Goal: Information Seeking & Learning: Find specific fact

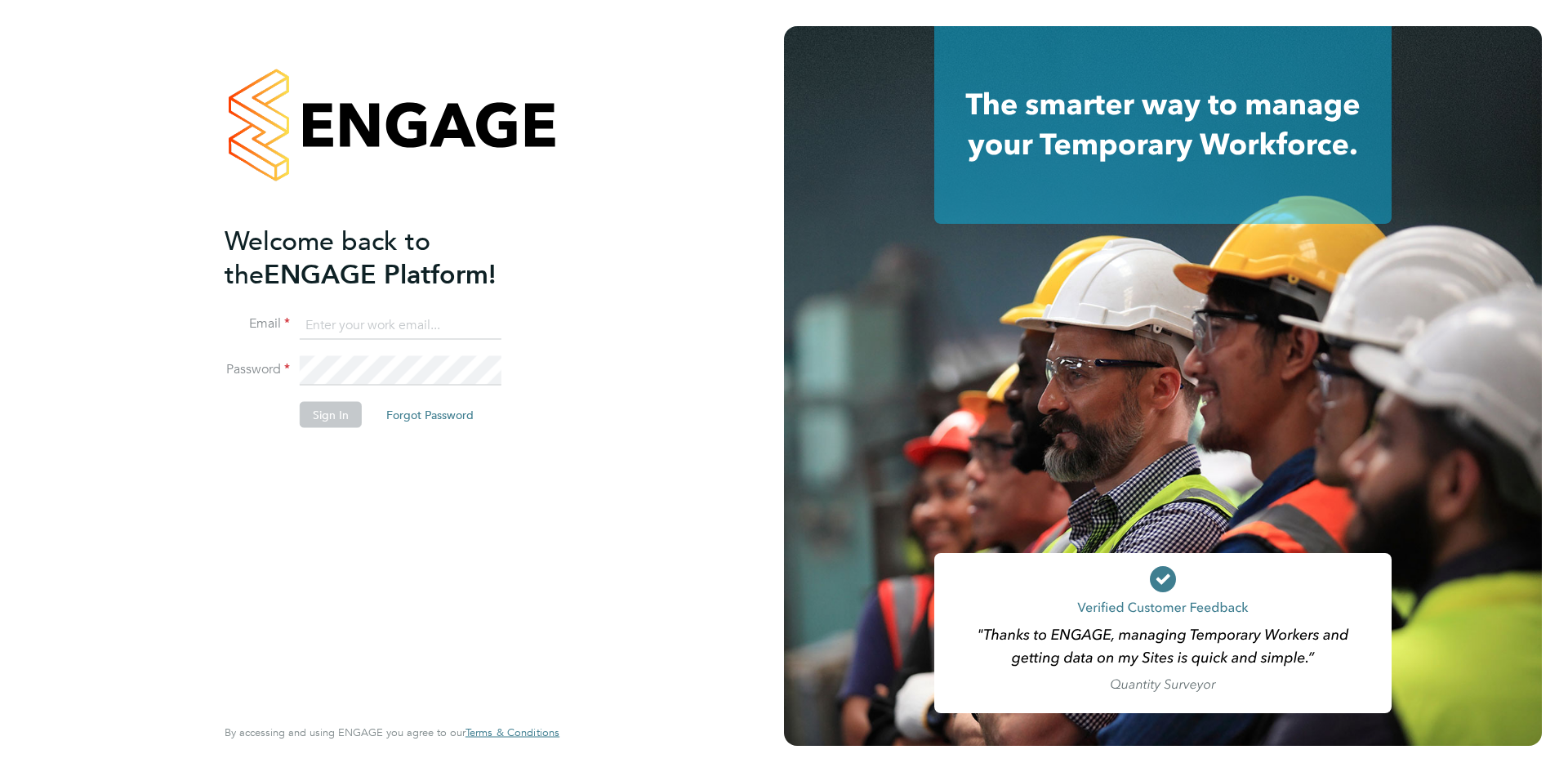
type input "[EMAIL_ADDRESS][DOMAIN_NAME]"
click at [320, 414] on button "Sign In" at bounding box center [331, 414] width 62 height 26
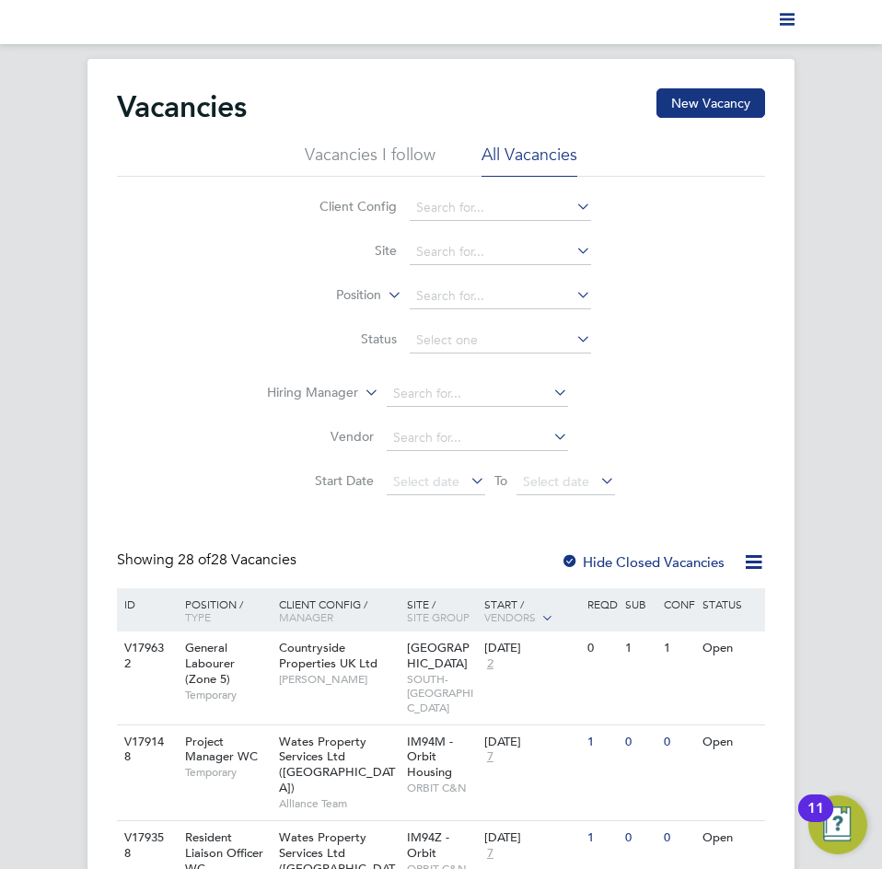
click at [801, 22] on nav "Current page:" at bounding box center [441, 22] width 882 height 44
click at [793, 15] on polygon "Main navigation" at bounding box center [787, 14] width 15 height 3
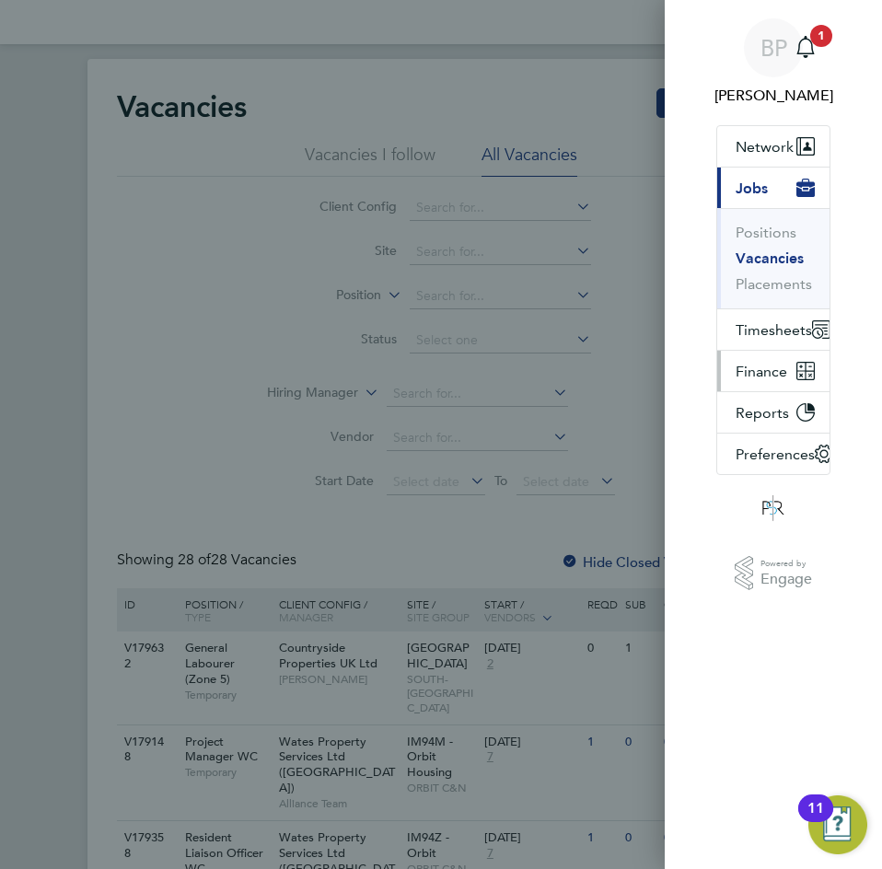
click at [762, 375] on span "Finance" at bounding box center [762, 371] width 52 height 17
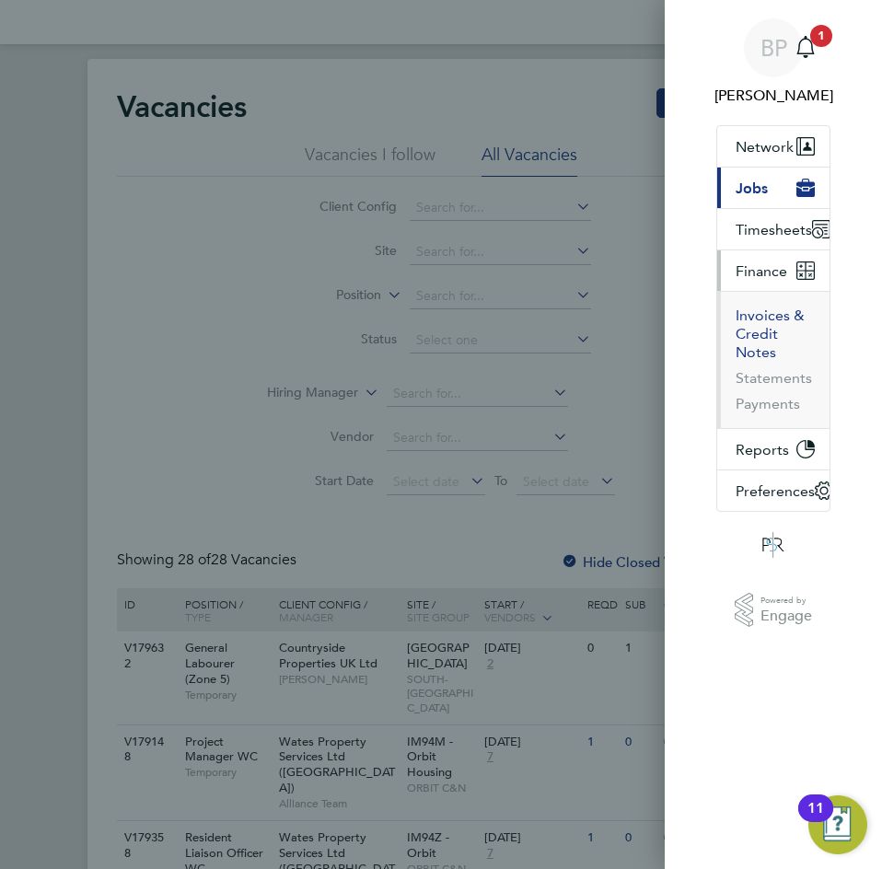
click at [769, 315] on button "Invoices & Credit Notes" at bounding box center [775, 334] width 79 height 55
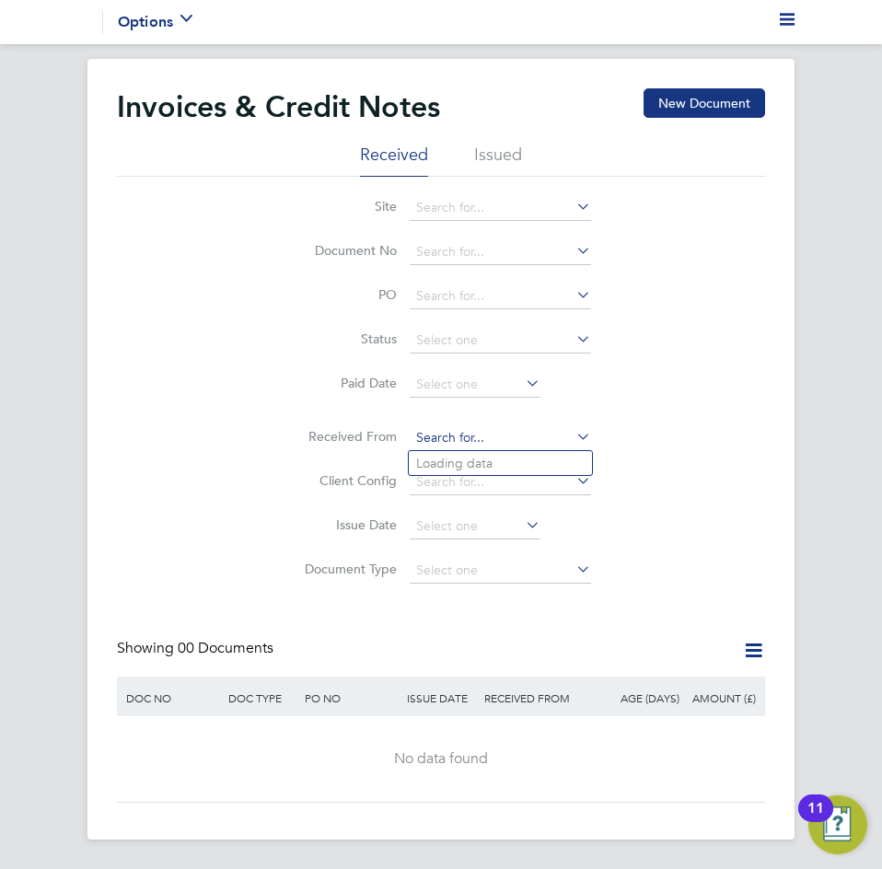
click at [471, 434] on input at bounding box center [500, 438] width 181 height 26
type input "tso"
click at [508, 158] on li "Issued" at bounding box center [498, 160] width 48 height 33
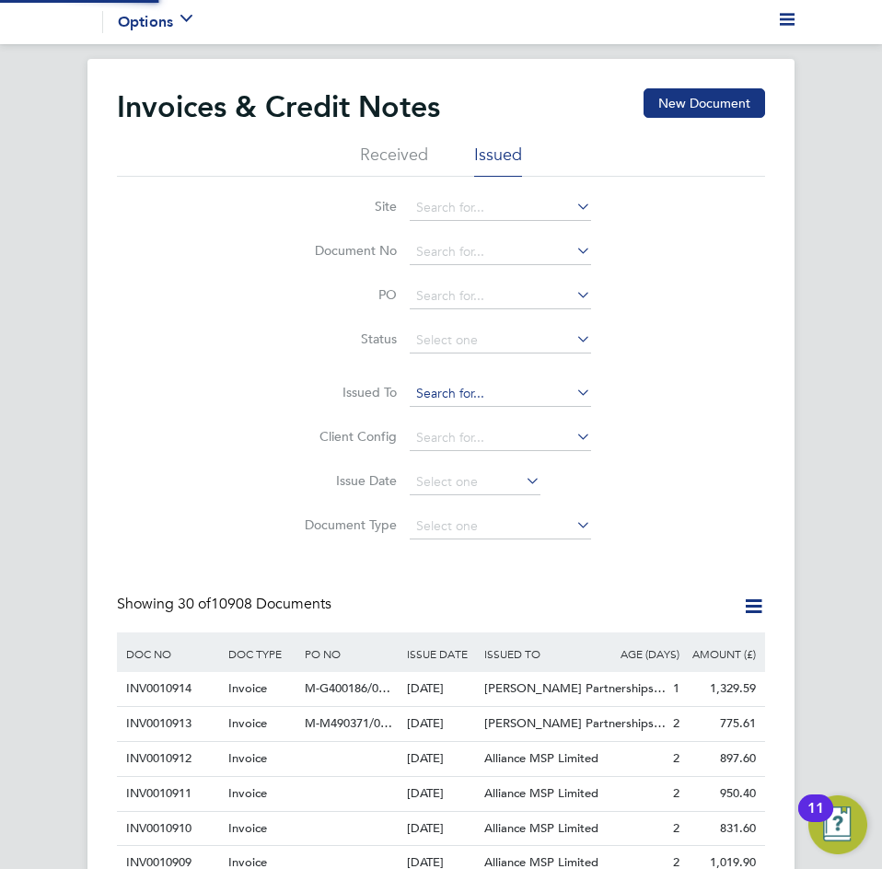
click at [457, 391] on input at bounding box center [500, 394] width 181 height 26
click at [473, 408] on li "TSO SAS UK Branch" at bounding box center [500, 419] width 183 height 25
type input "TSO SAS UK Branch"
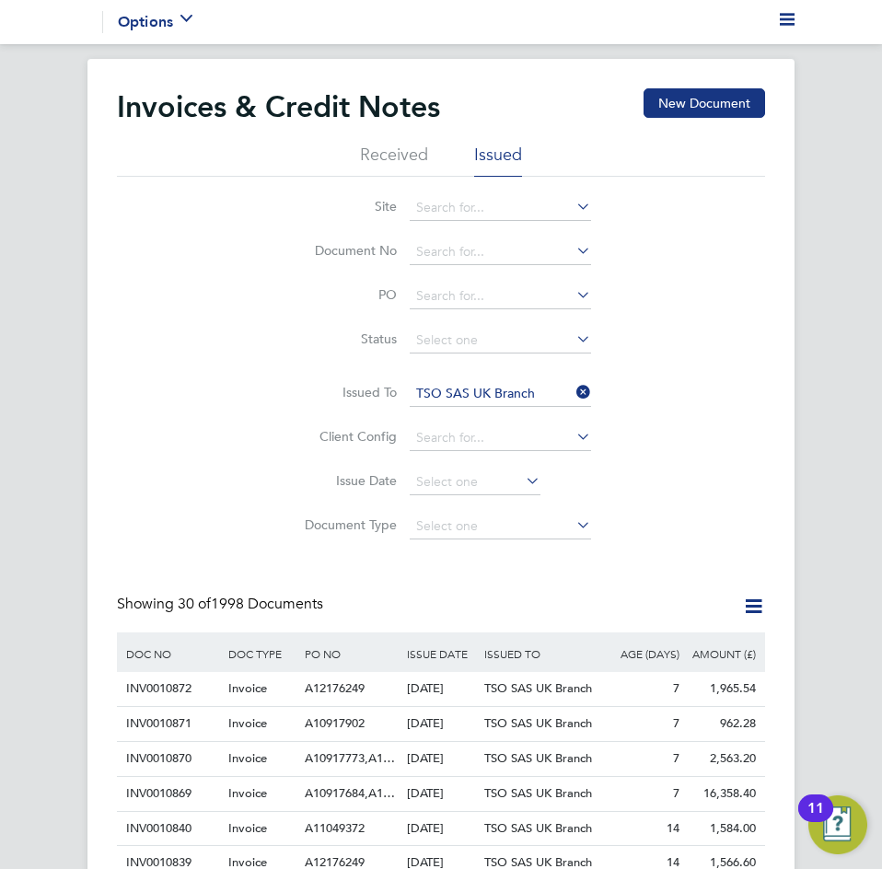
click at [573, 388] on icon at bounding box center [573, 392] width 0 height 26
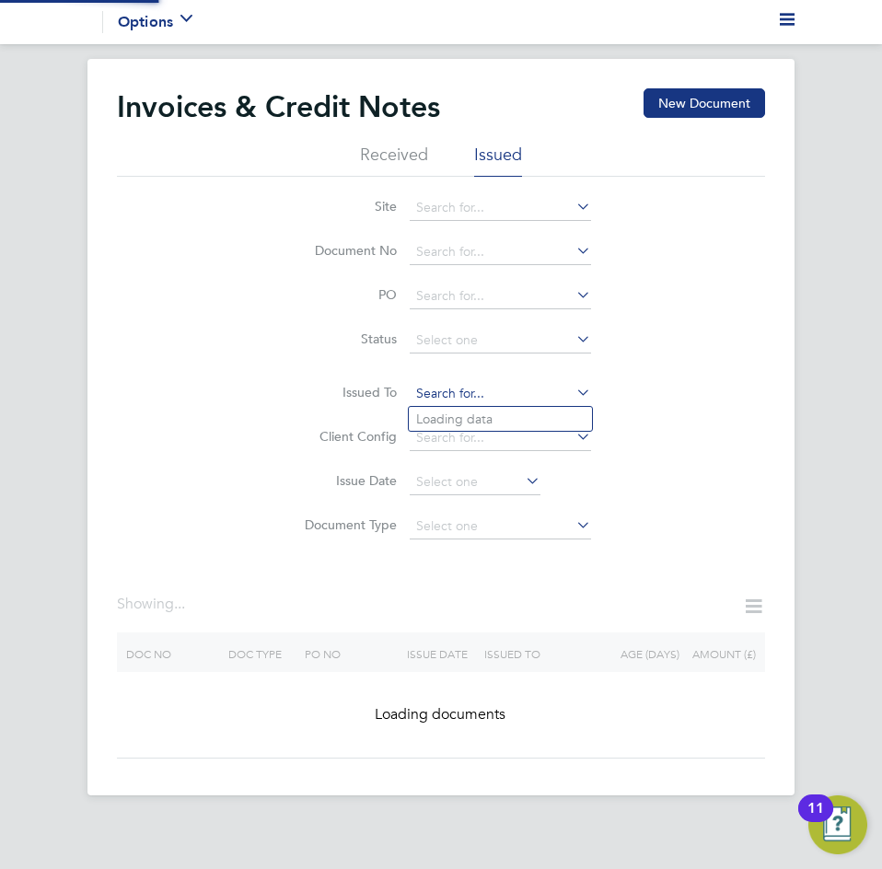
click at [487, 396] on input at bounding box center [500, 394] width 181 height 26
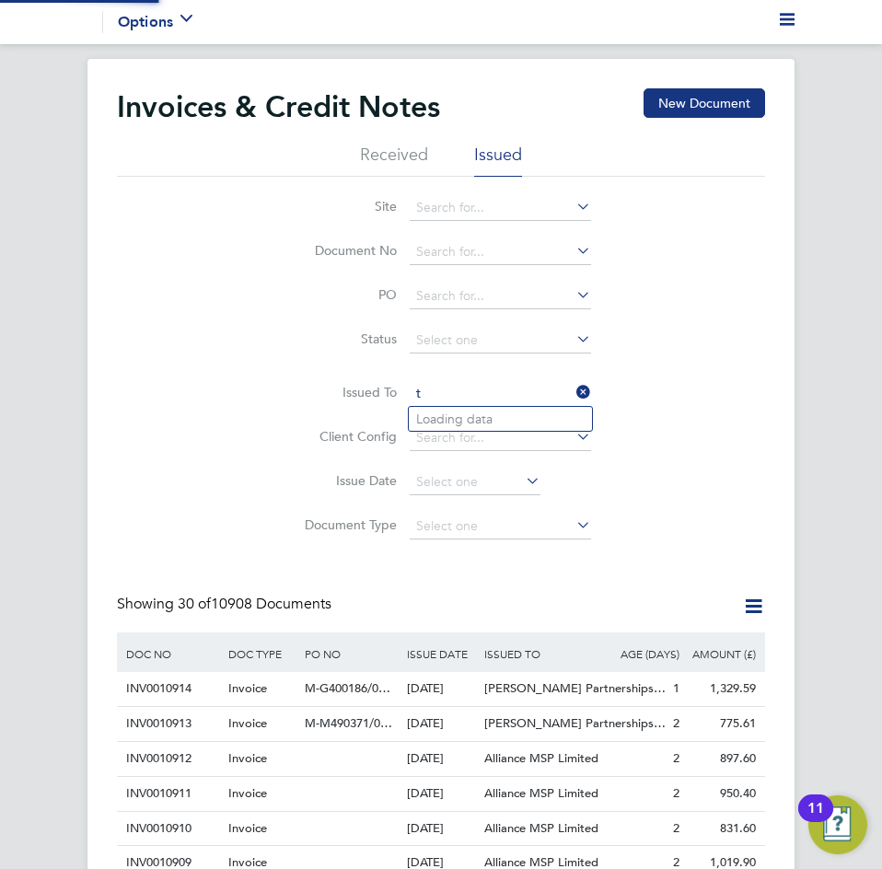
scroll to position [35, 103]
click at [459, 425] on li "TSO SAS UK Branch" at bounding box center [500, 419] width 183 height 25
type input "TSO SAS UK Branch"
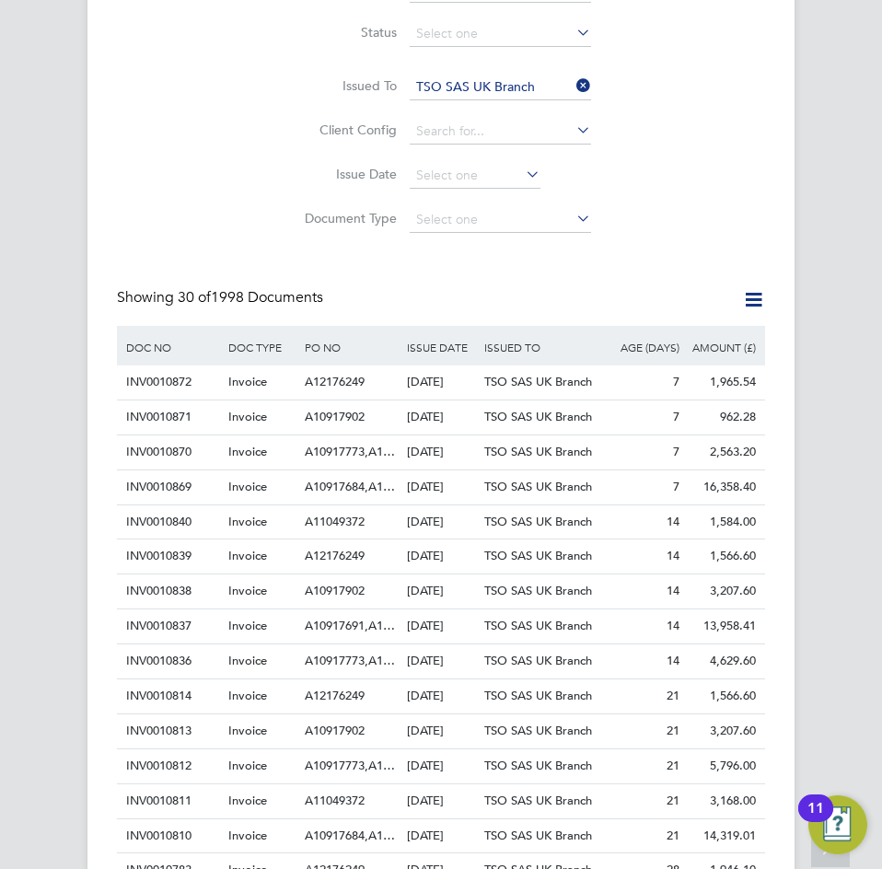
click at [52, 216] on div "Configuration Configuration Invoices & Credit Notes New Document Received Issue…" at bounding box center [441, 627] width 882 height 1751
click at [573, 82] on icon at bounding box center [573, 86] width 0 height 26
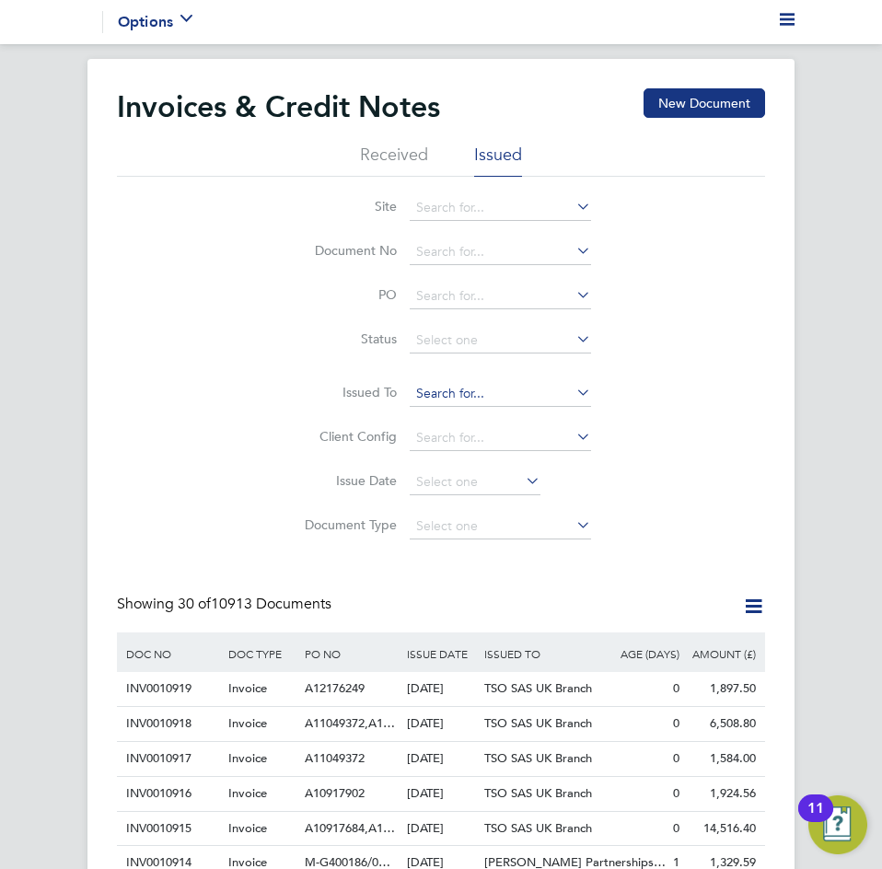
click at [447, 395] on input at bounding box center [500, 394] width 181 height 26
click at [448, 409] on li "TSO SAS UK Branch" at bounding box center [500, 419] width 183 height 25
type input "TSO SAS UK Branch"
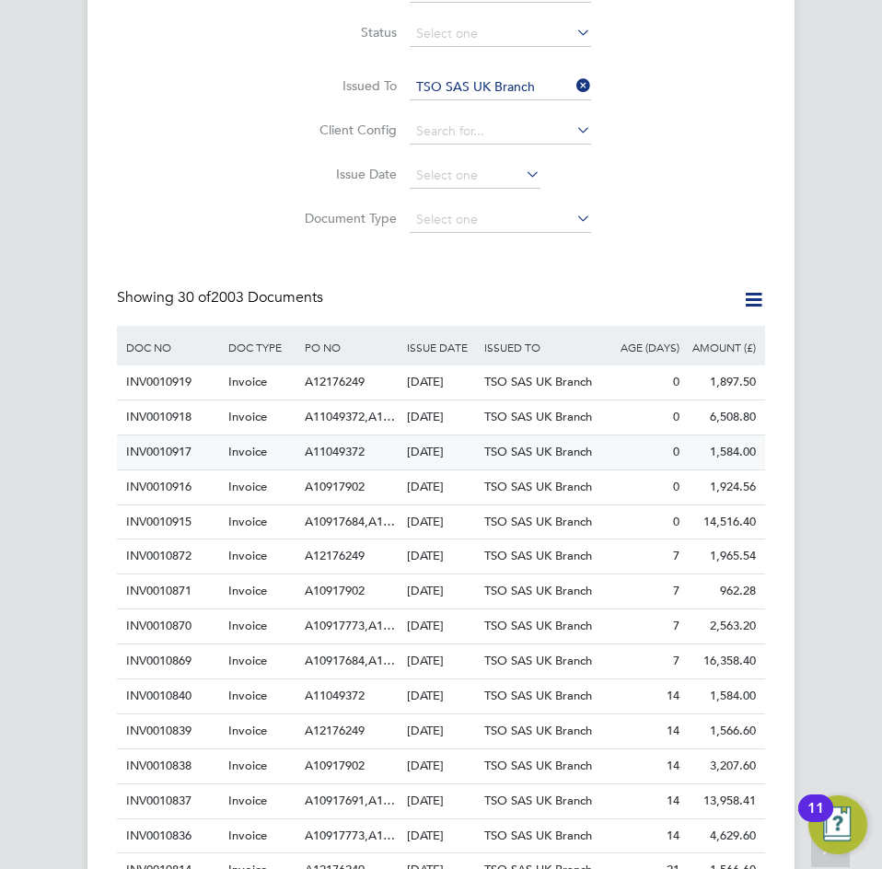
click at [536, 452] on span "TSO SAS UK Branch" at bounding box center [538, 452] width 108 height 16
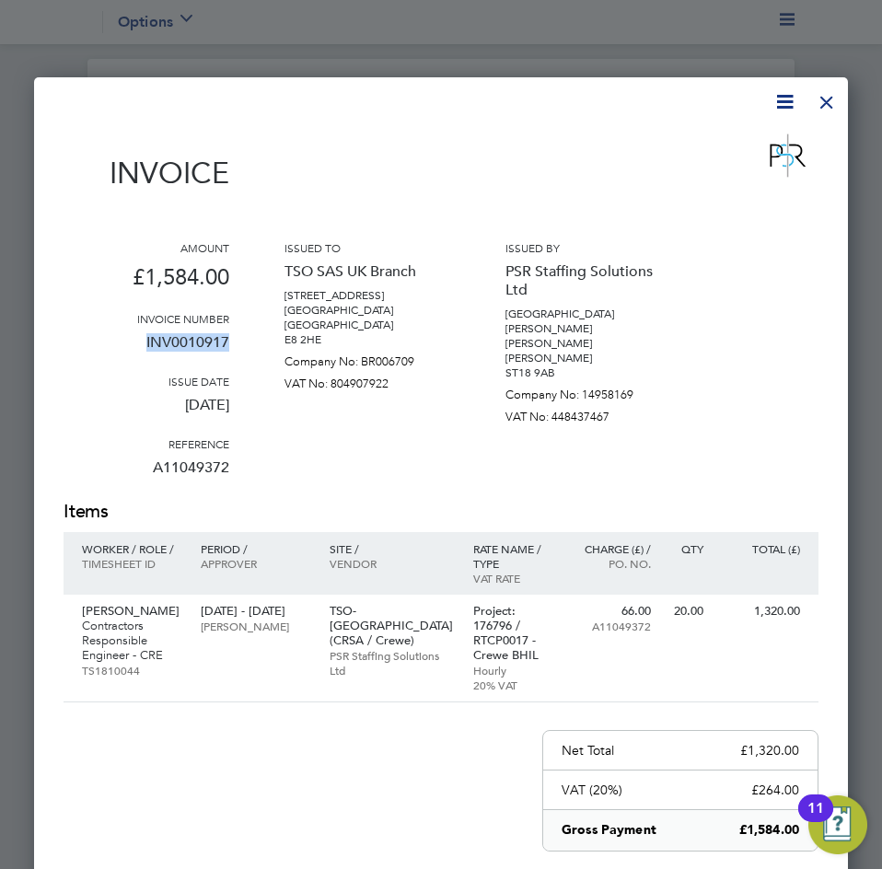
drag, startPoint x: 233, startPoint y: 343, endPoint x: 142, endPoint y: 343, distance: 91.2
click at [142, 343] on div "Amount £1,584.00 Invoice number INV0010917 Issue date 04 Sep 2025 Reference A11…" at bounding box center [441, 369] width 755 height 259
copy p "INV0010917"
click at [831, 101] on div at bounding box center [826, 97] width 33 height 33
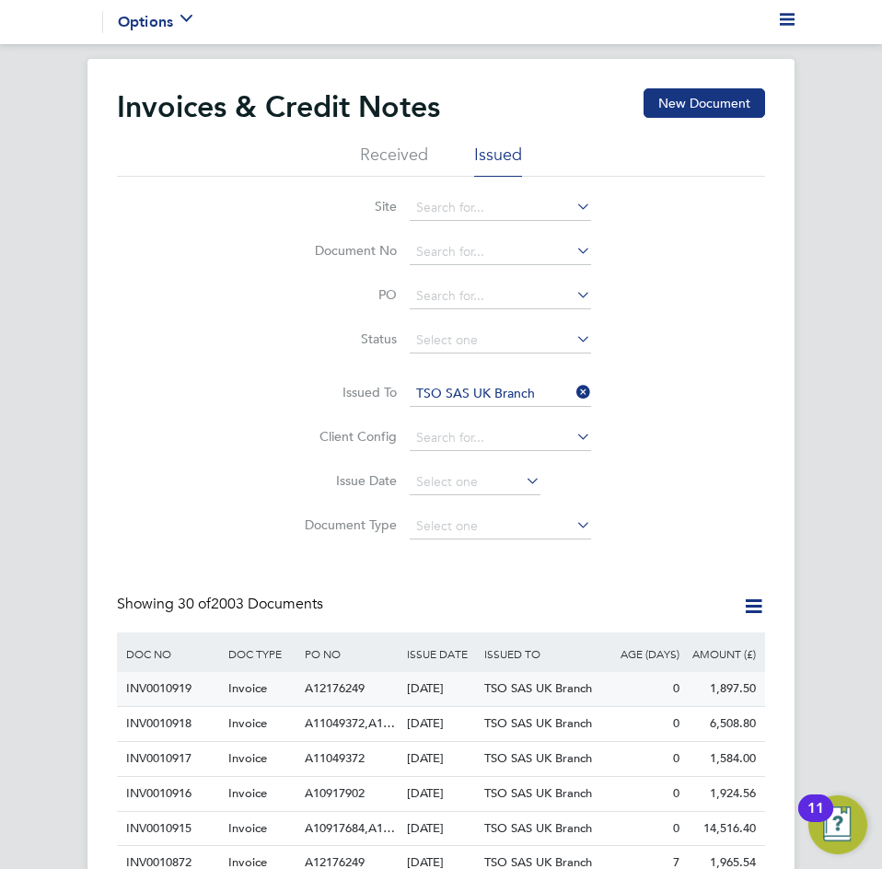
click at [619, 678] on div "0" at bounding box center [645, 689] width 76 height 34
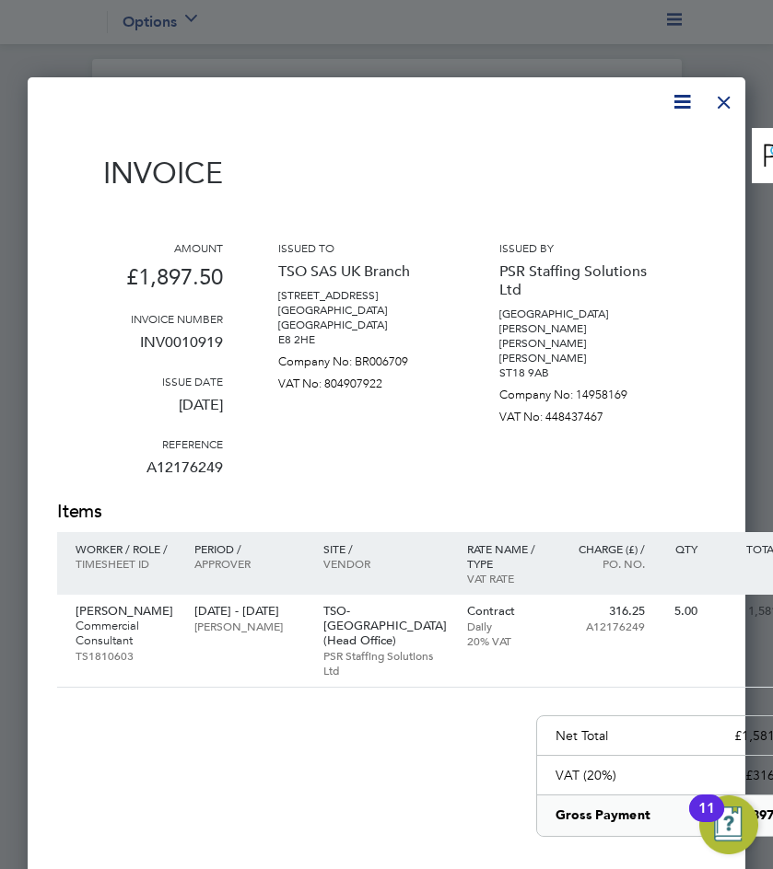
scroll to position [35, 84]
drag, startPoint x: 235, startPoint y: 346, endPoint x: 126, endPoint y: 345, distance: 108.7
click at [126, 345] on div "Amount £1,897.50 Invoice number INV0010919 Issue date 04 Sep 2025 Reference A12…" at bounding box center [434, 369] width 755 height 259
copy p "INV0010919"
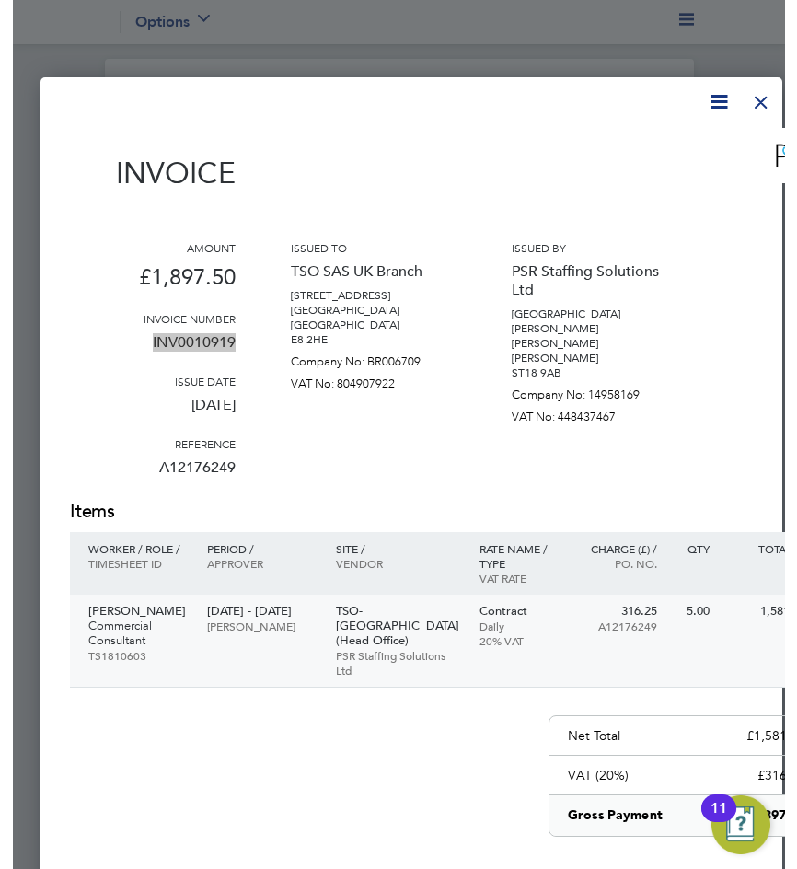
scroll to position [9, 9]
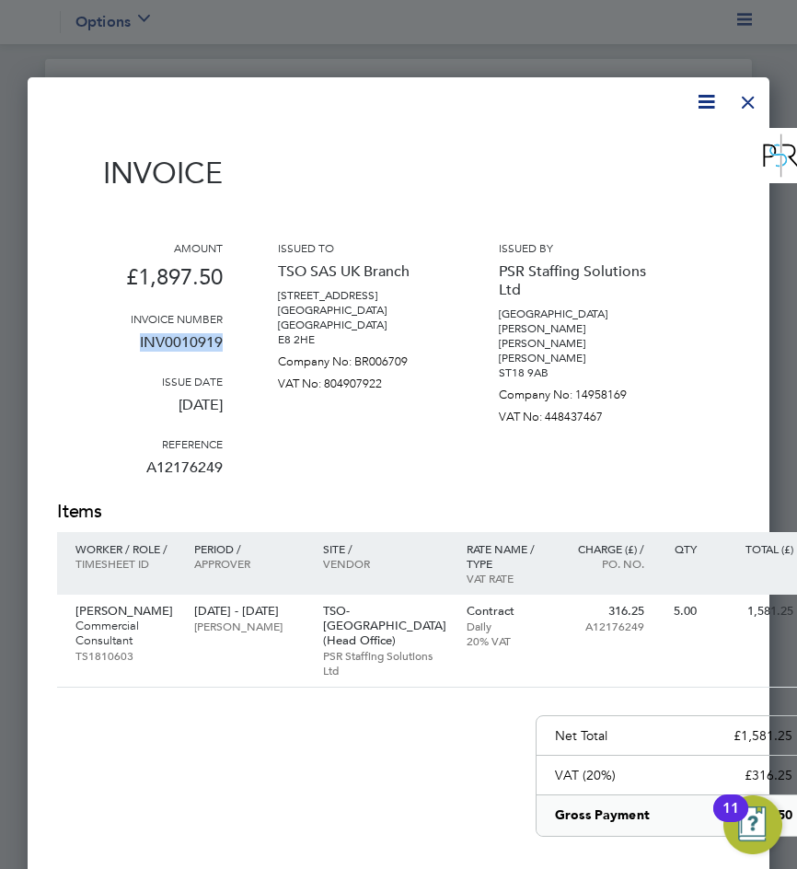
click at [758, 103] on div at bounding box center [748, 97] width 33 height 33
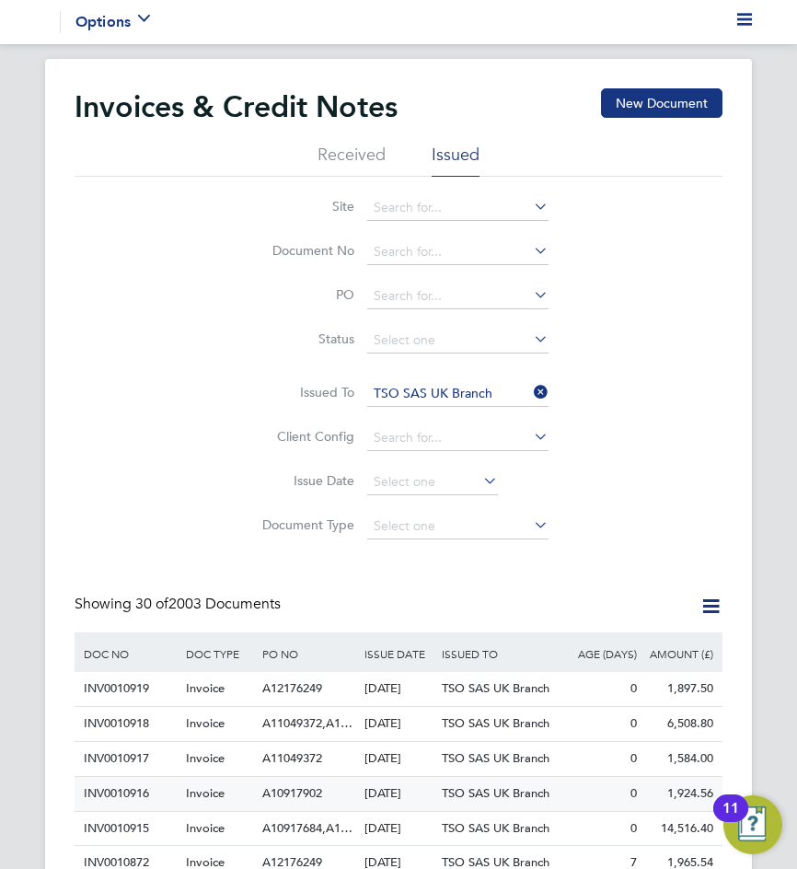
click at [600, 792] on div "0" at bounding box center [602, 794] width 76 height 34
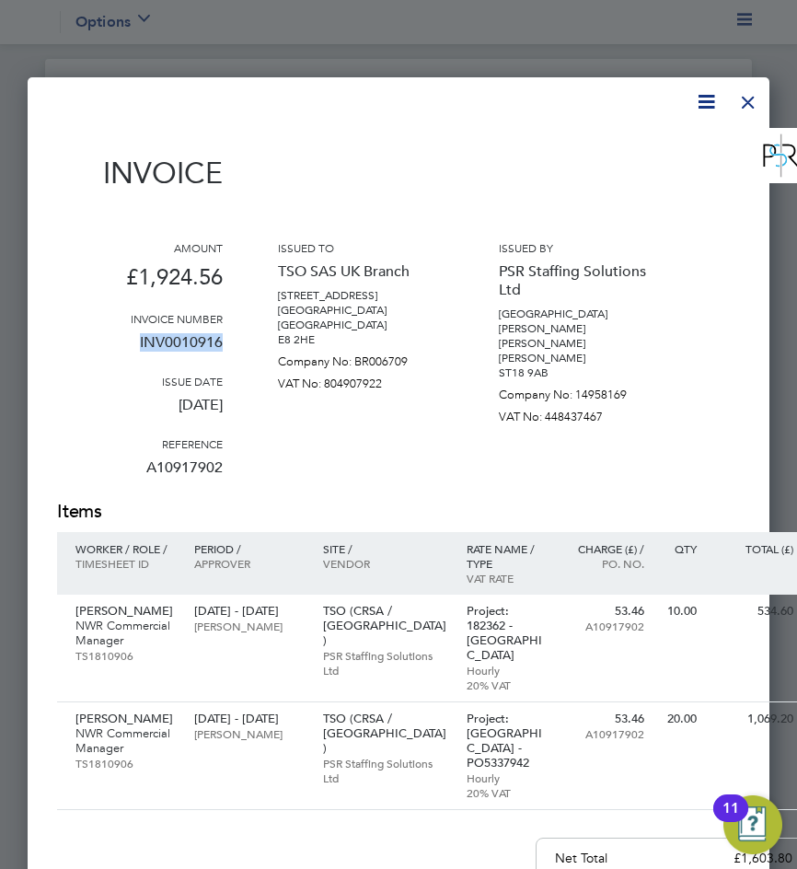
drag, startPoint x: 229, startPoint y: 345, endPoint x: 141, endPoint y: 345, distance: 88.4
click at [141, 345] on div "Amount £1,924.56 Invoice number INV0010916 Issue date 04 Sep 2025 Reference A10…" at bounding box center [434, 369] width 755 height 259
copy p "INV0010916"
click at [746, 104] on div at bounding box center [748, 97] width 33 height 33
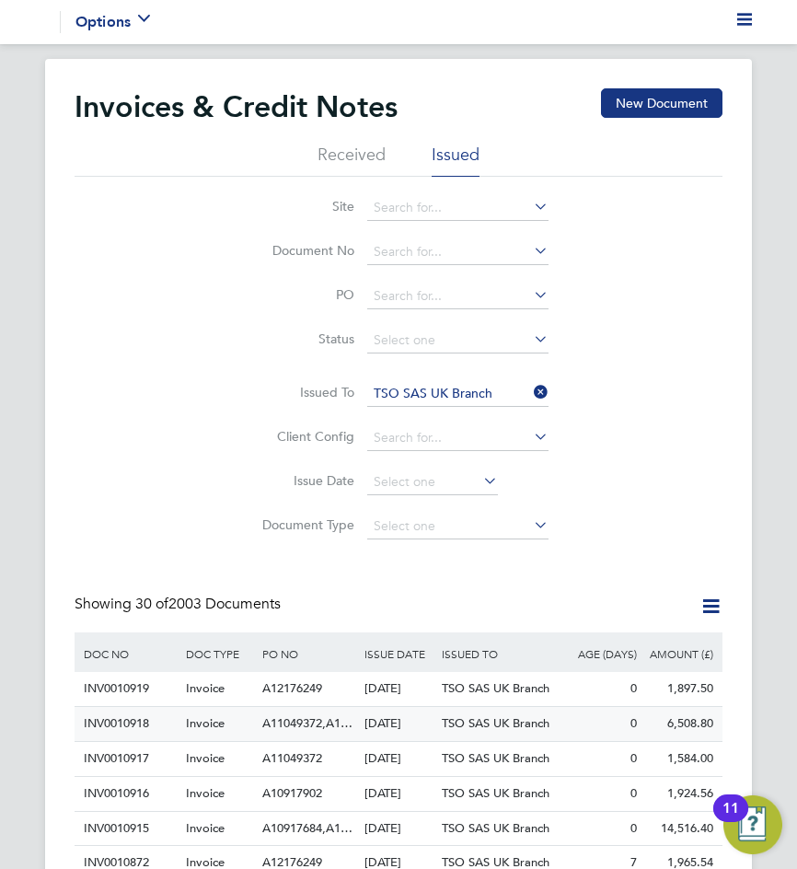
click at [651, 727] on div "6,508.80" at bounding box center [680, 724] width 76 height 34
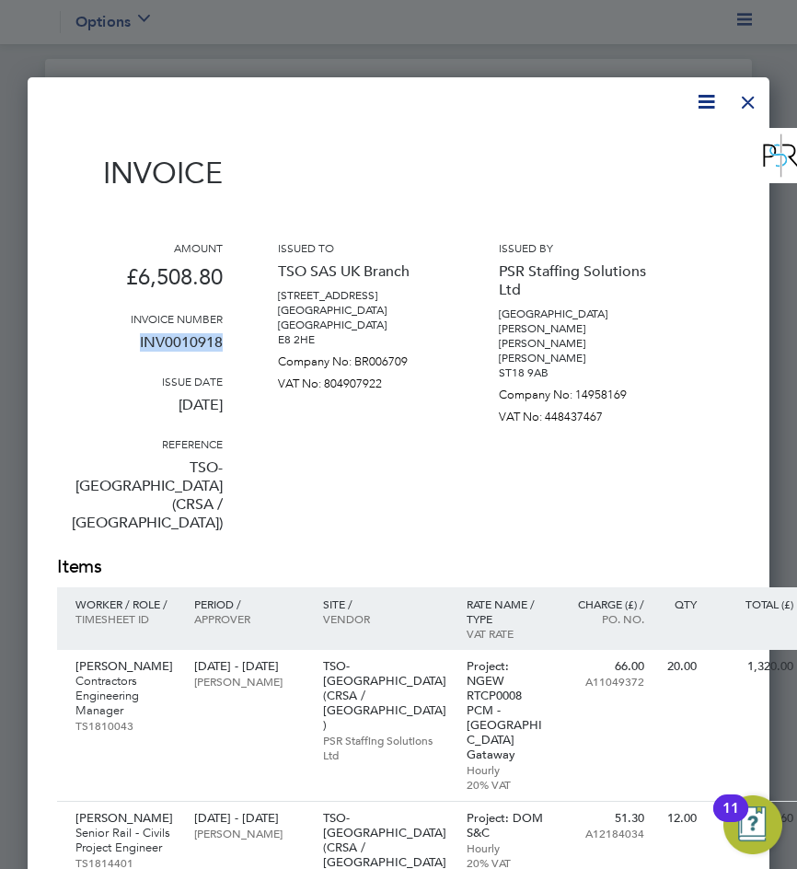
drag, startPoint x: 231, startPoint y: 337, endPoint x: 137, endPoint y: 338, distance: 93.9
click at [134, 338] on div "Amount £6,508.80 Invoice number INV0010918 Issue date 04 Sep 2025 Reference TSO…" at bounding box center [434, 397] width 755 height 314
copy p "INV0010918"
click at [748, 100] on div at bounding box center [748, 97] width 33 height 33
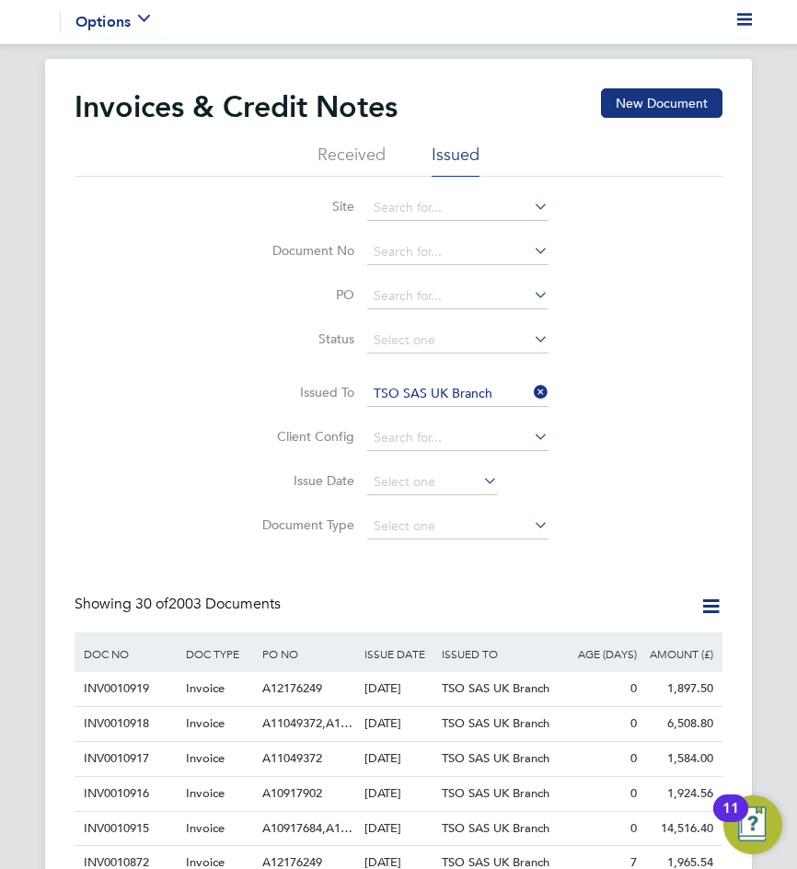
scroll to position [307, 0]
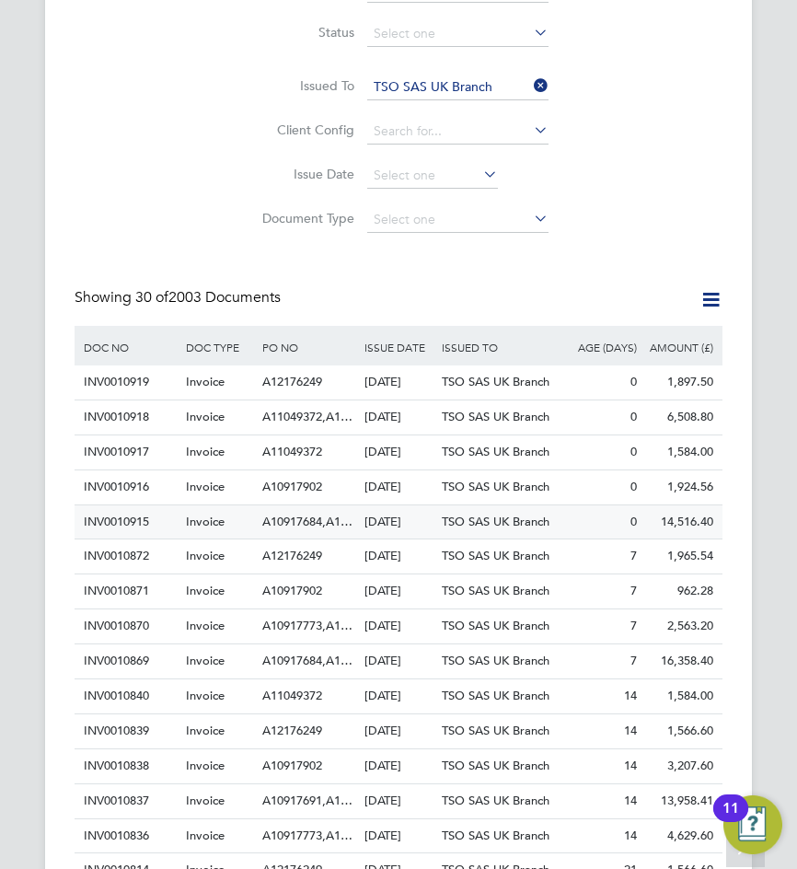
click at [486, 520] on span "TSO SAS UK Branch" at bounding box center [496, 522] width 108 height 16
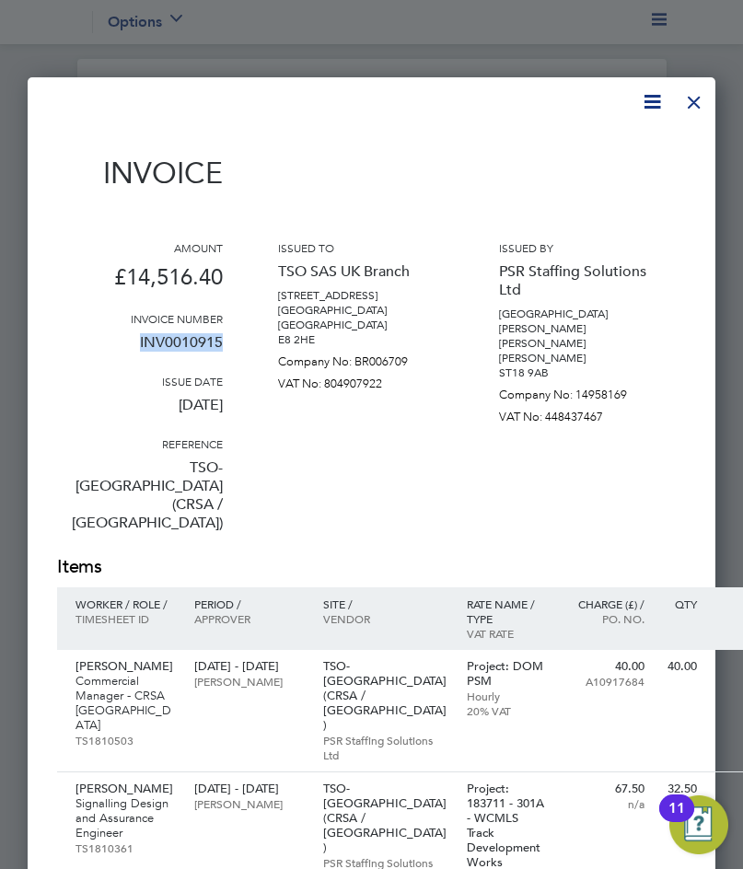
drag, startPoint x: 232, startPoint y: 342, endPoint x: 130, endPoint y: 344, distance: 102.2
click at [130, 344] on div "Amount £14,516.40 Invoice number INV0010915 Issue date 04 Sep 2025 Reference TS…" at bounding box center [434, 397] width 755 height 314
copy p "INV0010915"
